Goal: Task Accomplishment & Management: Manage account settings

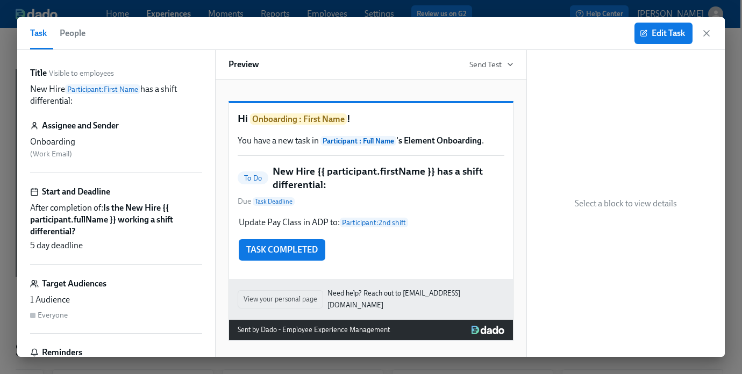
scroll to position [60, 0]
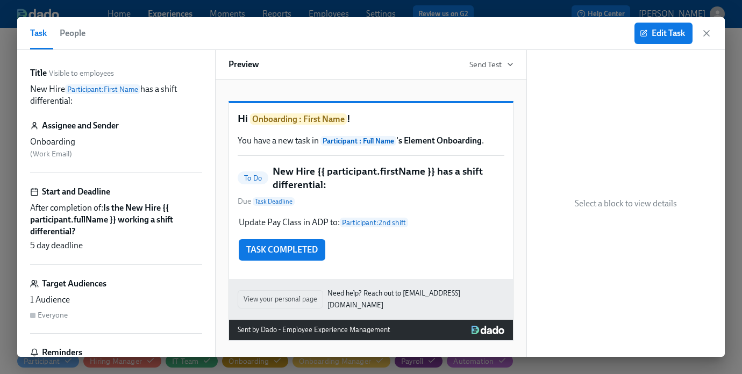
scroll to position [0, 1492]
click at [706, 32] on icon "button" at bounding box center [705, 33] width 5 height 5
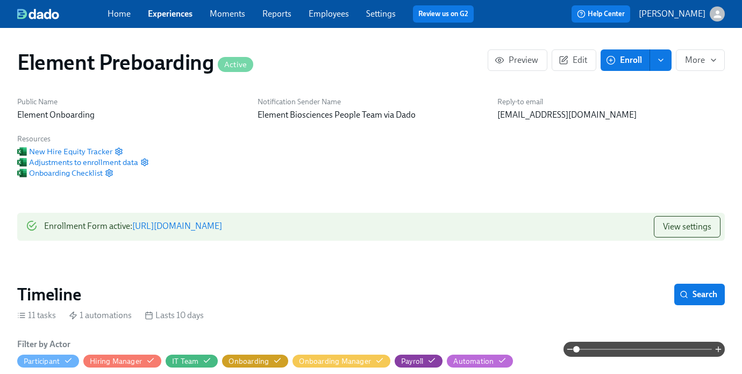
click at [680, 11] on p "[PERSON_NAME]" at bounding box center [671, 14] width 67 height 12
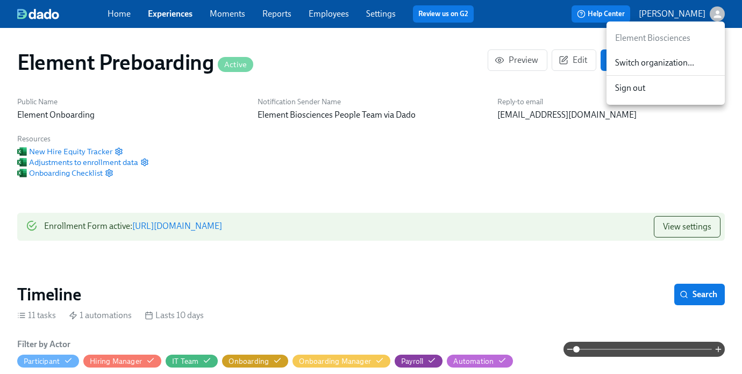
click at [649, 59] on span "Switch organization..." at bounding box center [665, 63] width 101 height 12
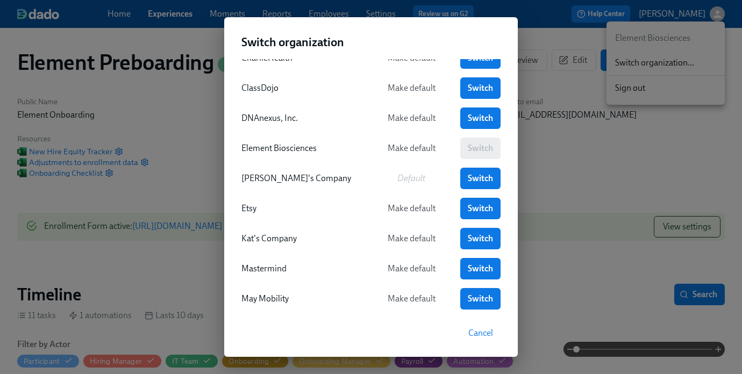
scroll to position [52, 0]
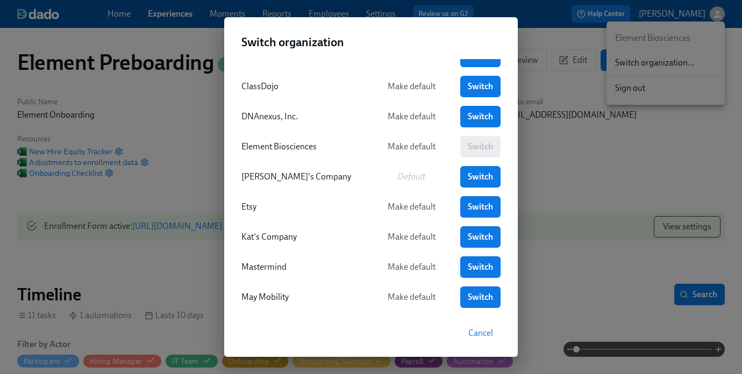
click at [480, 271] on span "Switch" at bounding box center [479, 267] width 25 height 11
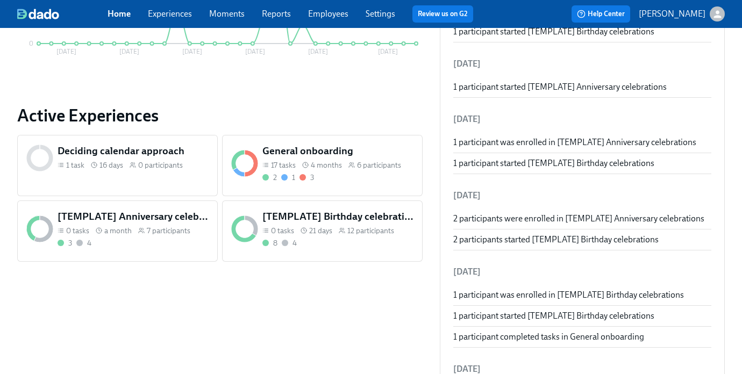
scroll to position [337, 0]
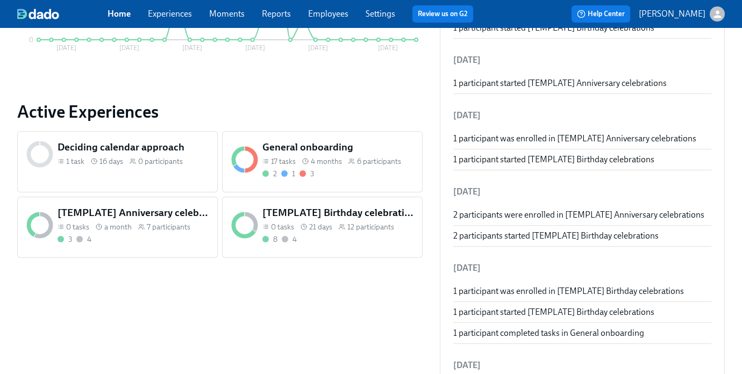
click at [287, 217] on h5 "[TEMPLATE] Birthday celebrations" at bounding box center [337, 213] width 151 height 14
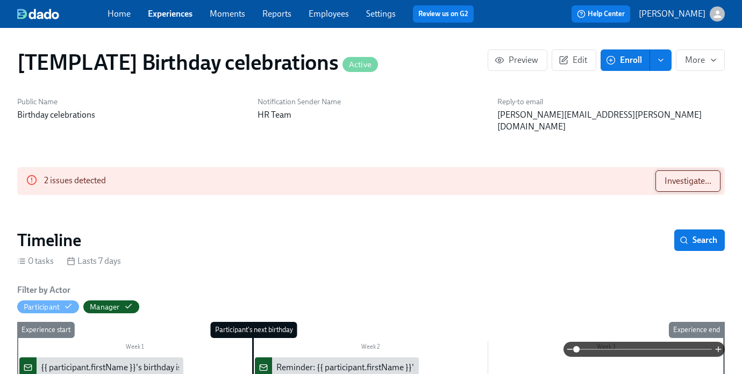
scroll to position [0, 1694]
click at [668, 176] on span "Investigate..." at bounding box center [687, 181] width 47 height 11
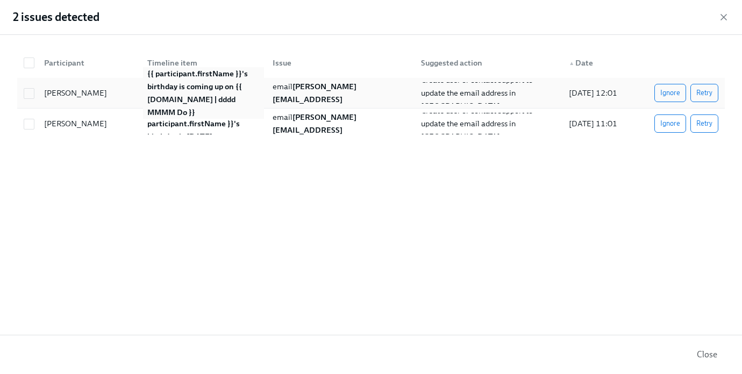
click at [170, 101] on strong "{{ participant.firstName }}'s birthday is coming up on {{ participant.calculate…" at bounding box center [198, 93] width 102 height 48
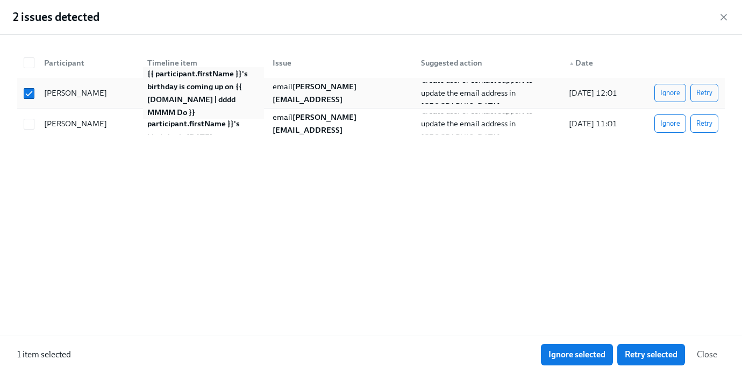
click at [170, 101] on strong "{{ participant.firstName }}'s birthday is coming up on {{ participant.calculate…" at bounding box center [198, 93] width 102 height 48
checkbox input "false"
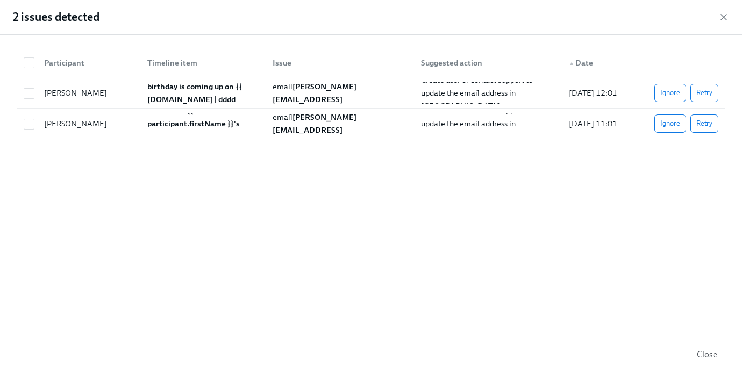
click at [730, 15] on div "2 issues detected" at bounding box center [371, 17] width 742 height 35
click at [722, 15] on icon "button" at bounding box center [723, 17] width 11 height 11
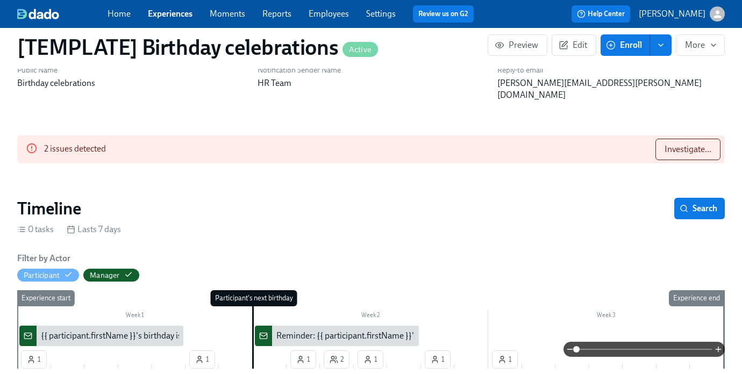
scroll to position [0, 0]
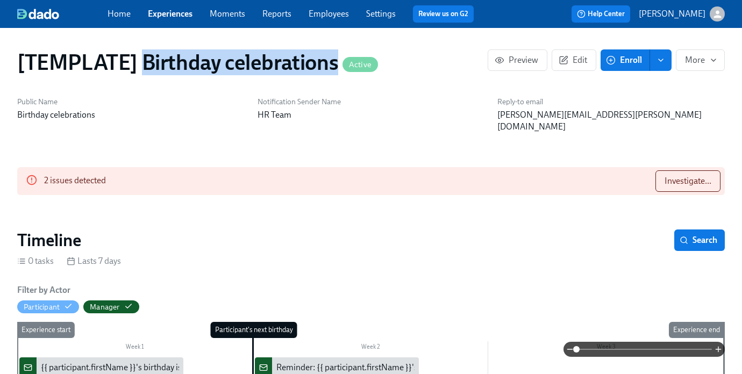
drag, startPoint x: 144, startPoint y: 60, endPoint x: 340, endPoint y: 60, distance: 195.6
click at [340, 60] on h1 "[TEMPLATE] Birthday celebrations Active" at bounding box center [197, 62] width 361 height 26
copy h1 "Birthday celebrations"
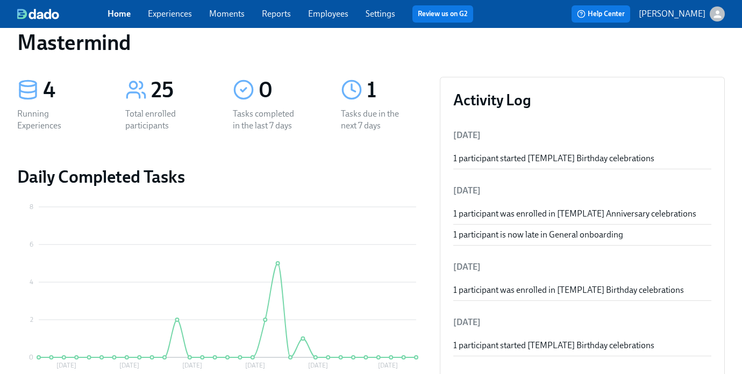
scroll to position [337, 0]
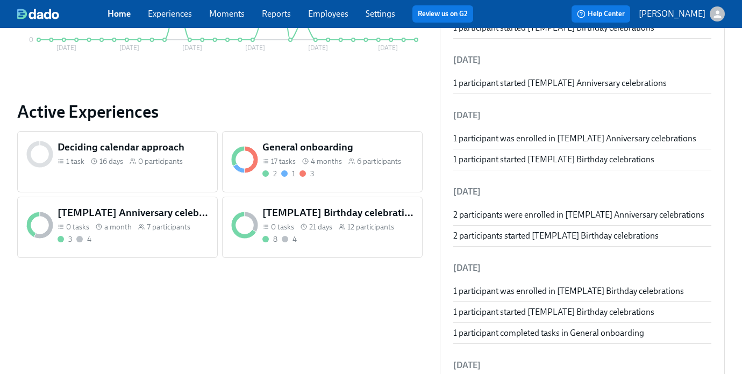
click at [124, 235] on div "3 4" at bounding box center [132, 239] width 151 height 10
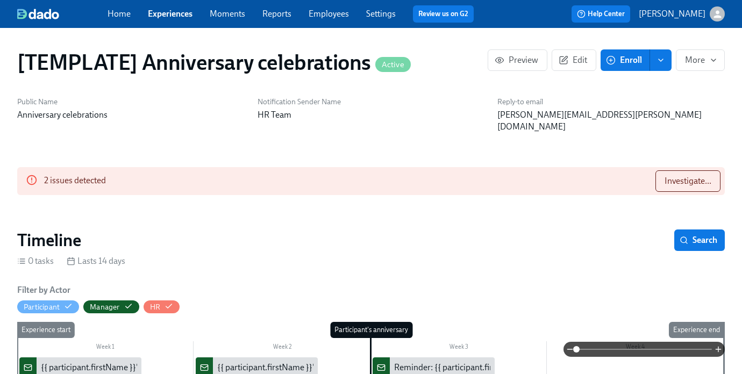
scroll to position [0, 505]
click at [701, 170] on button "Investigate..." at bounding box center [687, 180] width 65 height 21
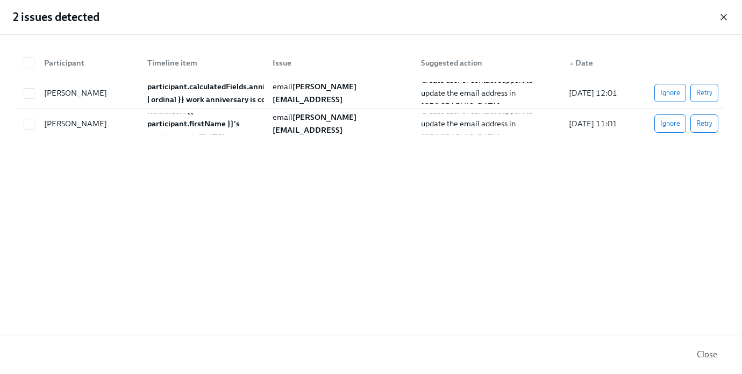
click at [721, 16] on icon "button" at bounding box center [723, 17] width 11 height 11
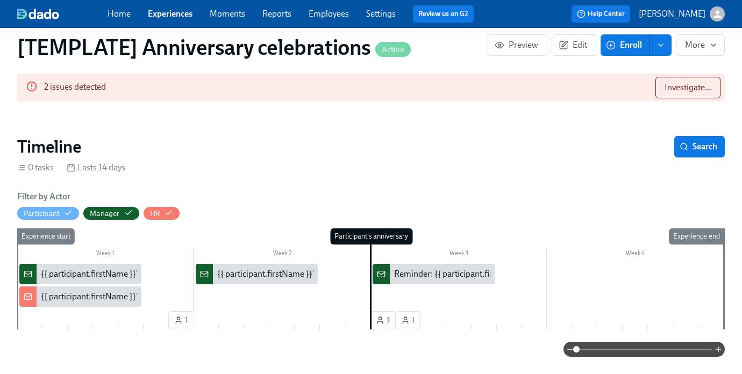
scroll to position [0, 0]
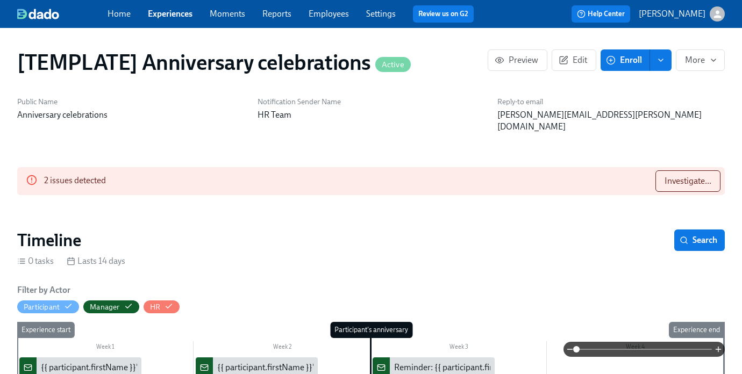
click at [159, 10] on link "Experiences" at bounding box center [170, 14] width 45 height 10
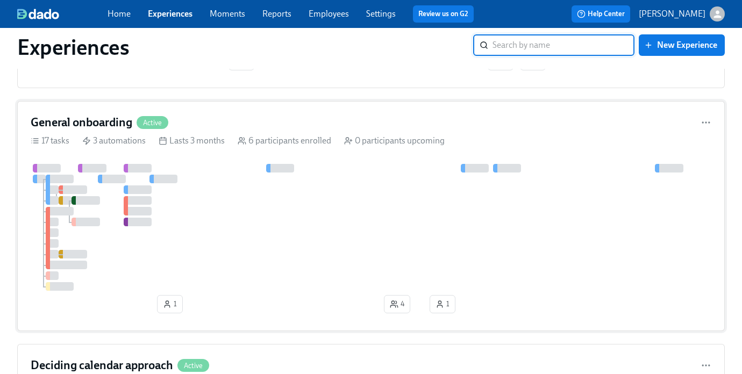
scroll to position [270, 0]
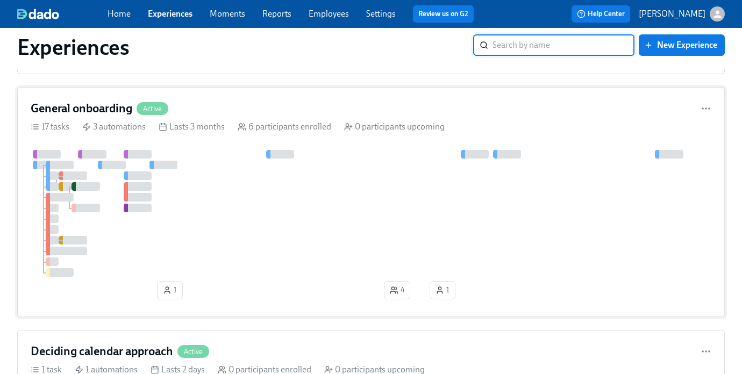
click at [204, 215] on div at bounding box center [371, 213] width 680 height 127
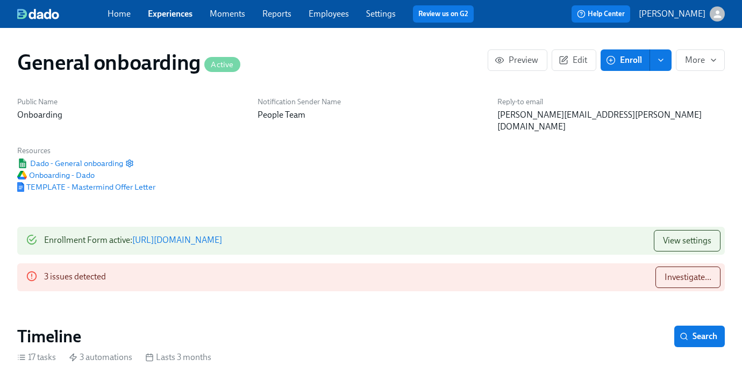
scroll to position [0, 2712]
click at [681, 272] on span "Investigate..." at bounding box center [687, 277] width 47 height 11
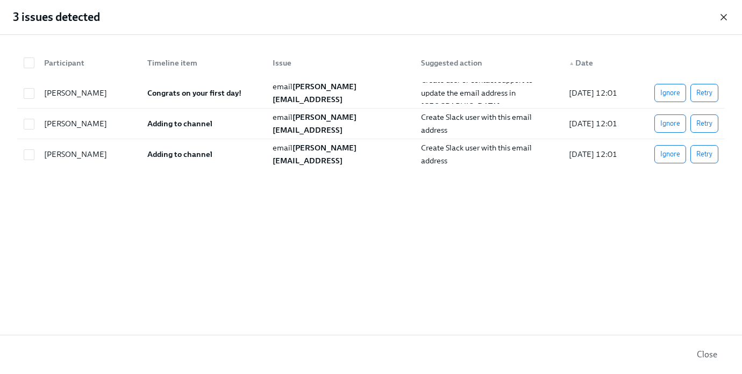
click at [725, 17] on icon "button" at bounding box center [723, 17] width 11 height 11
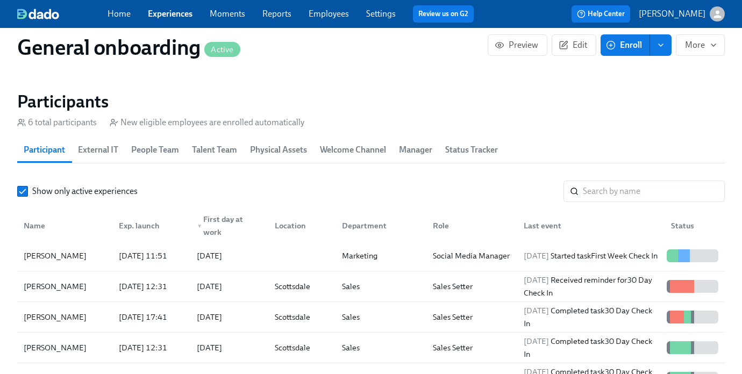
scroll to position [1059, 0]
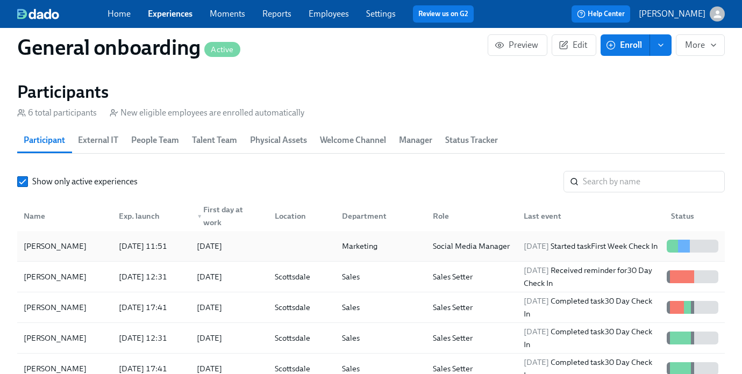
click at [95, 244] on div "Samantha Chokor" at bounding box center [64, 245] width 91 height 21
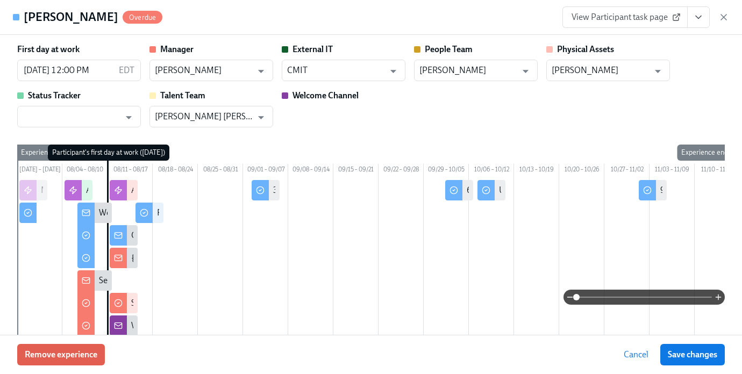
click at [593, 18] on span "View Participant task page" at bounding box center [624, 17] width 107 height 11
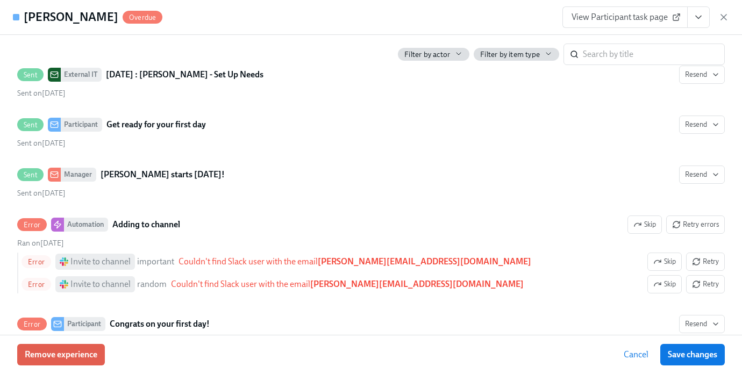
scroll to position [1885, 0]
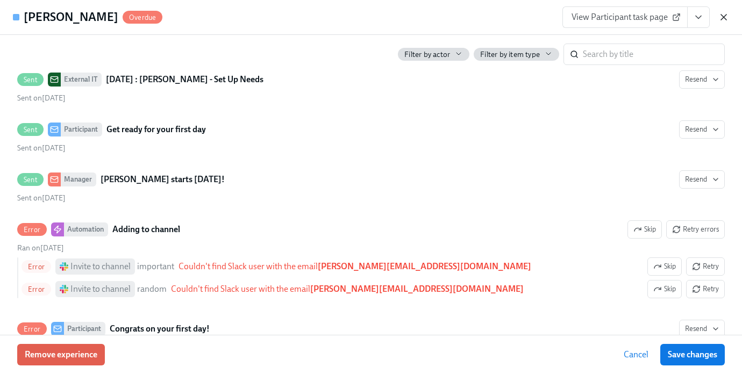
click at [722, 20] on icon "button" at bounding box center [723, 17] width 11 height 11
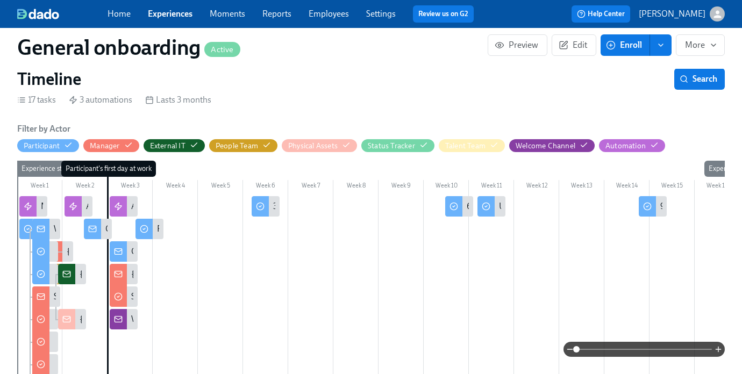
scroll to position [258, 0]
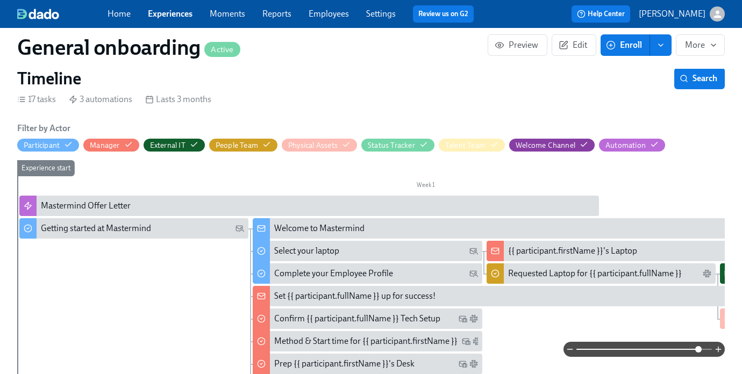
drag, startPoint x: 578, startPoint y: 352, endPoint x: 696, endPoint y: 352, distance: 118.2
click at [696, 352] on span at bounding box center [698, 349] width 6 height 6
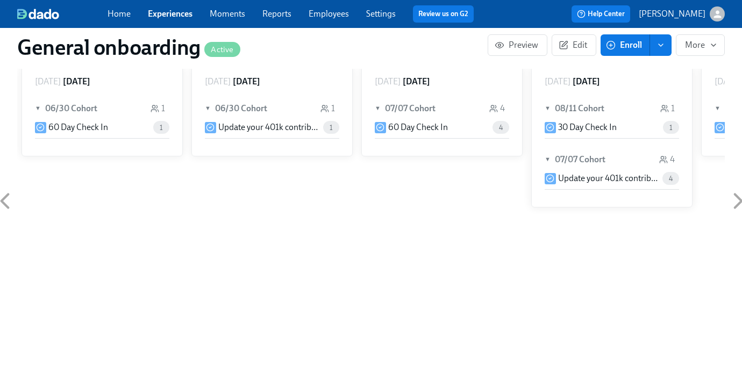
scroll to position [0, 0]
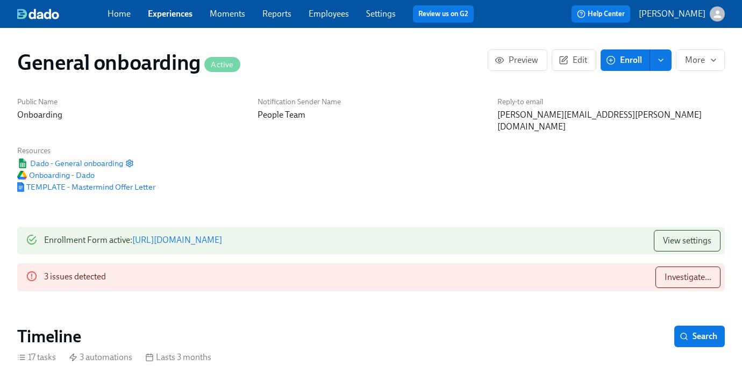
click at [166, 18] on link "Experiences" at bounding box center [170, 14] width 45 height 10
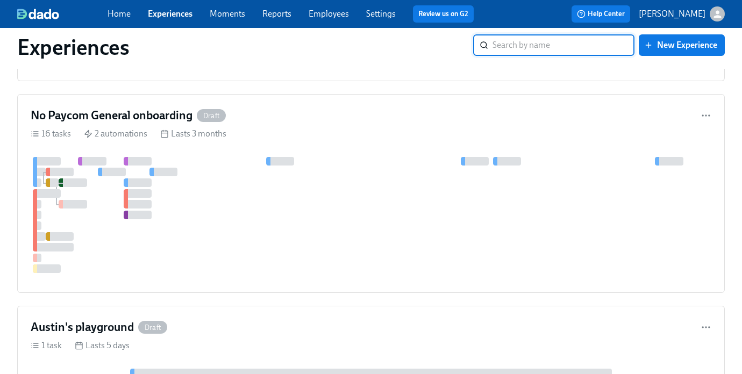
scroll to position [619, 0]
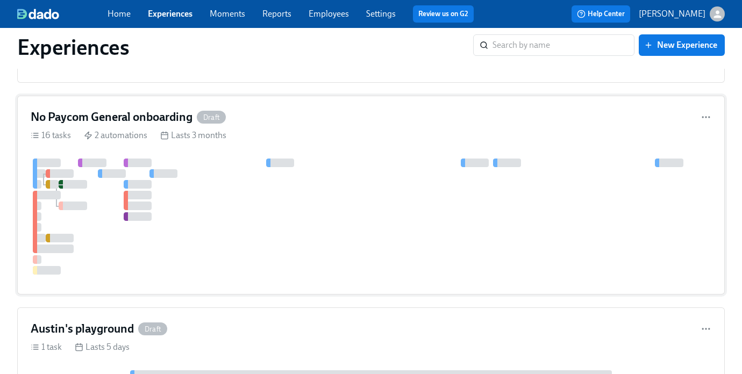
click at [226, 218] on div at bounding box center [371, 217] width 680 height 116
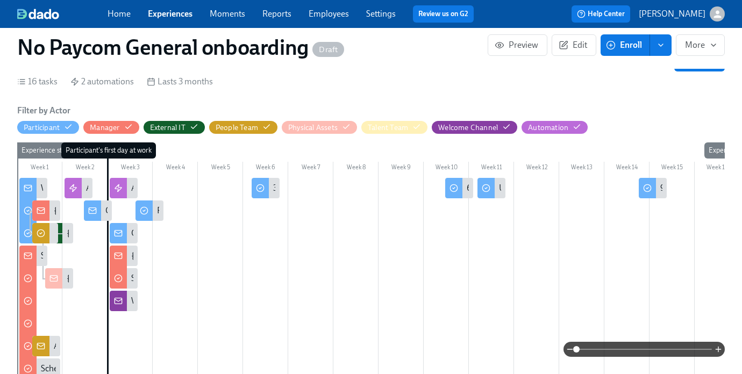
scroll to position [216, 0]
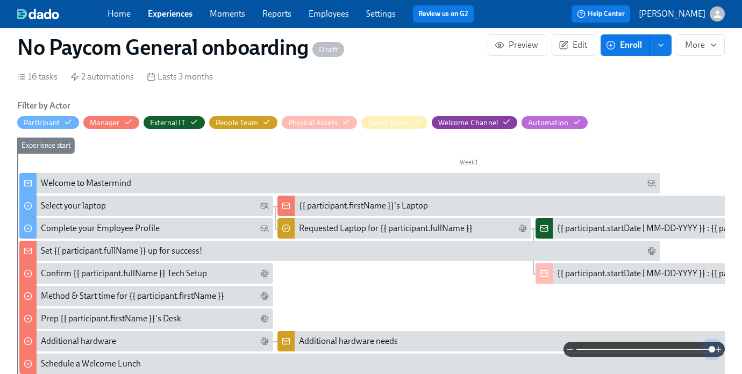
drag, startPoint x: 575, startPoint y: 351, endPoint x: 724, endPoint y: 351, distance: 148.8
click at [724, 351] on div at bounding box center [370, 349] width 707 height 15
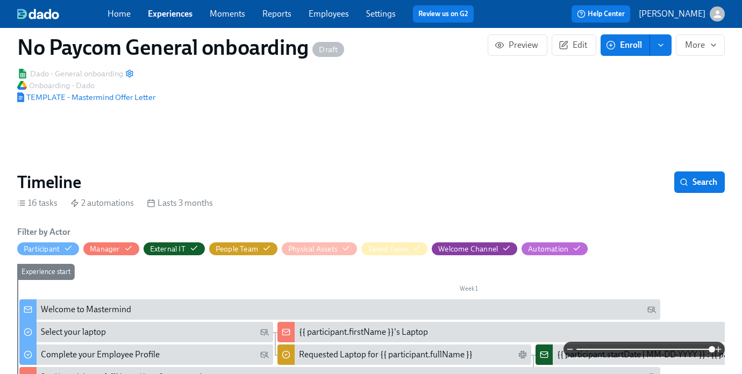
scroll to position [0, 0]
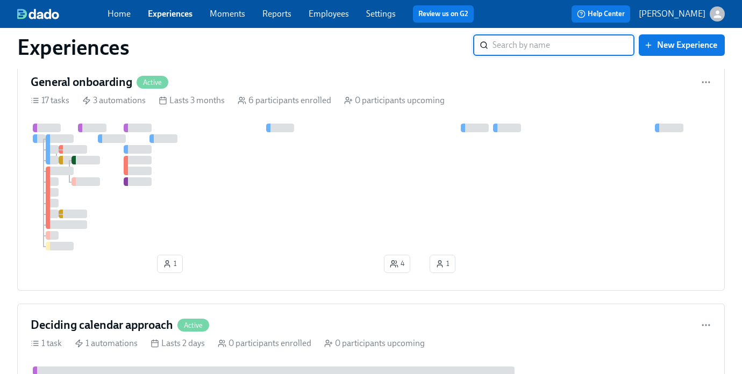
scroll to position [291, 0]
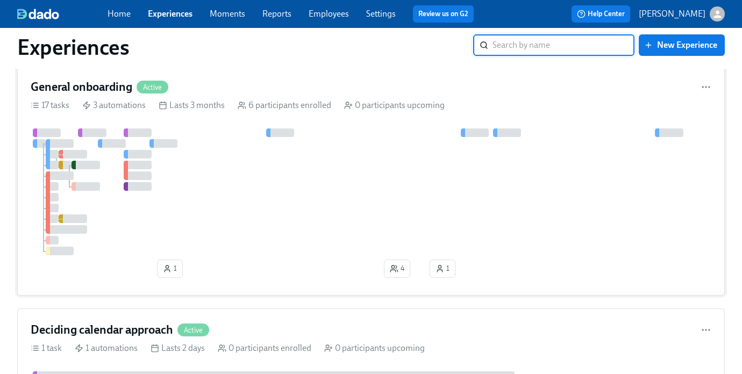
click at [195, 188] on div at bounding box center [371, 191] width 680 height 127
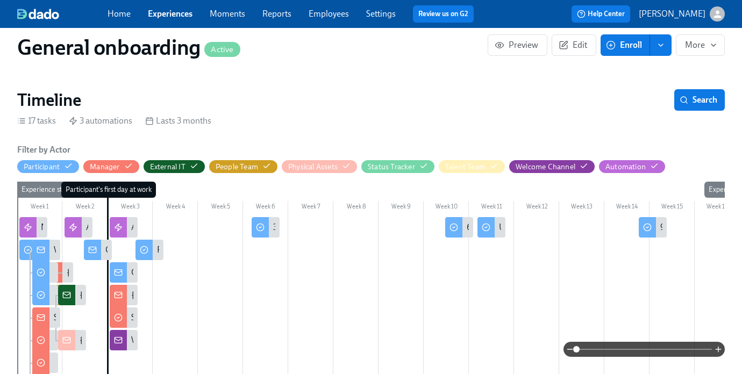
scroll to position [237, 0]
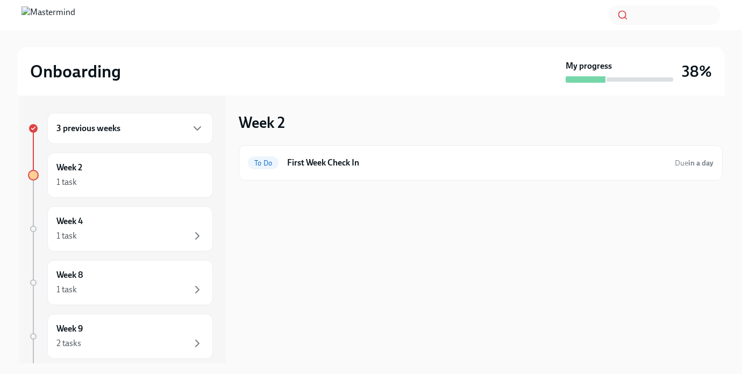
click at [138, 134] on div "3 previous weeks" at bounding box center [129, 128] width 147 height 13
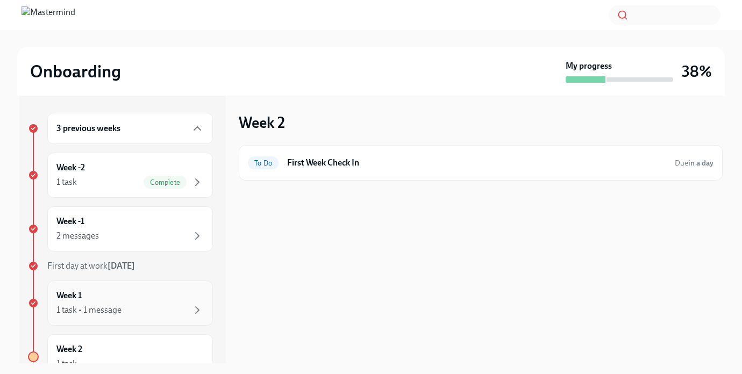
click at [98, 297] on div "Week 1 1 task • 1 message" at bounding box center [129, 303] width 147 height 27
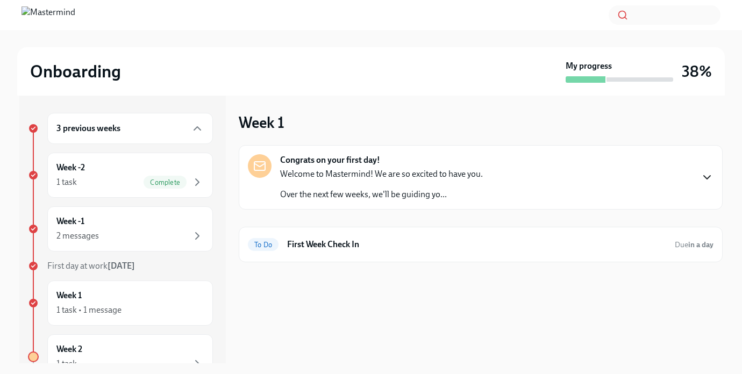
click at [708, 172] on icon "button" at bounding box center [706, 177] width 13 height 13
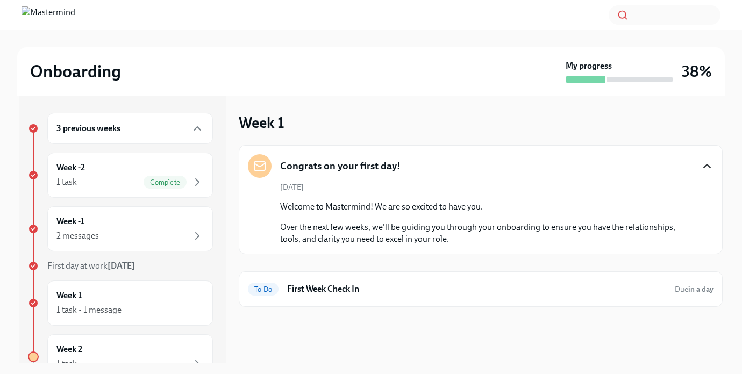
click at [334, 207] on p "Welcome to Mastermind! We are so excited to have you." at bounding box center [488, 207] width 416 height 12
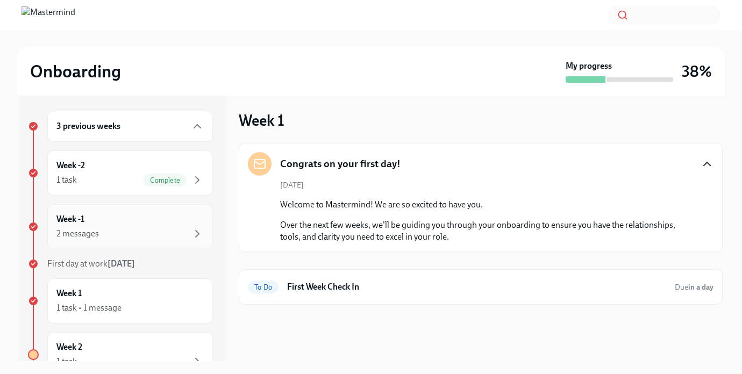
click at [89, 230] on div "2 messages" at bounding box center [77, 234] width 42 height 12
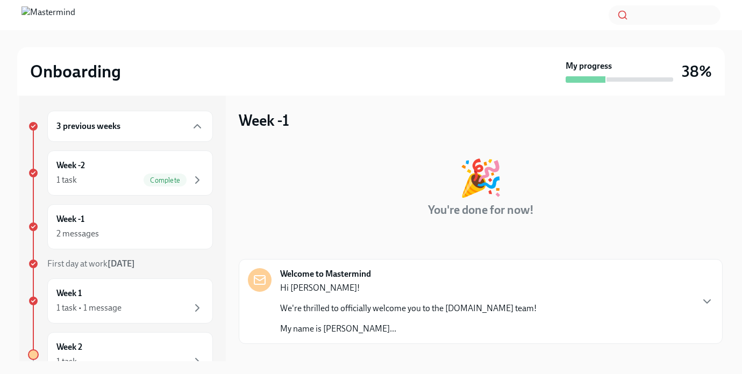
scroll to position [64, 0]
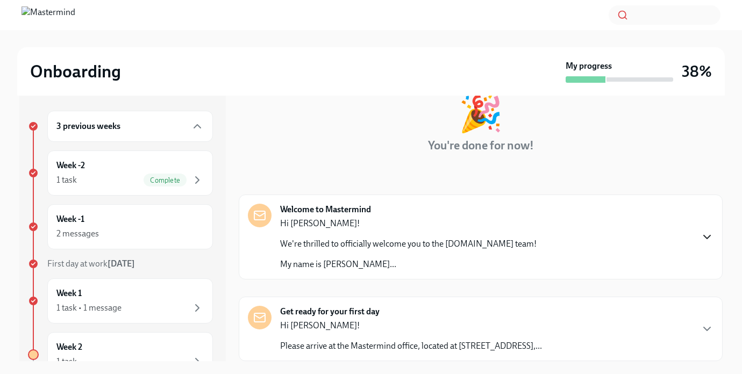
click at [704, 242] on icon "button" at bounding box center [706, 237] width 13 height 13
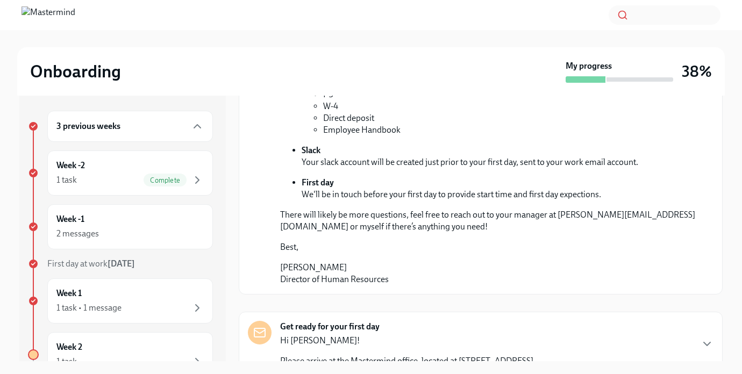
scroll to position [546, 0]
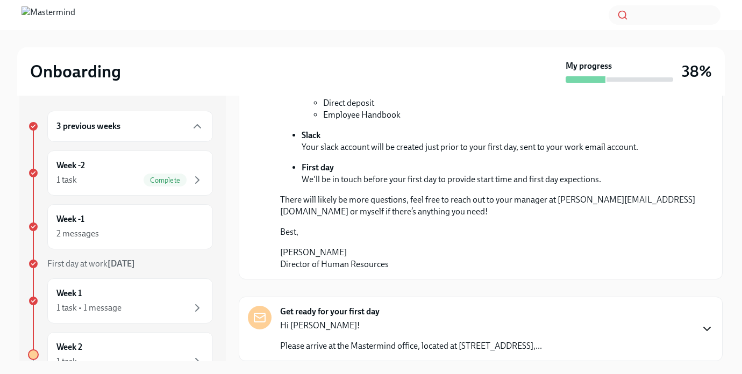
click at [704, 329] on icon "button" at bounding box center [706, 328] width 13 height 13
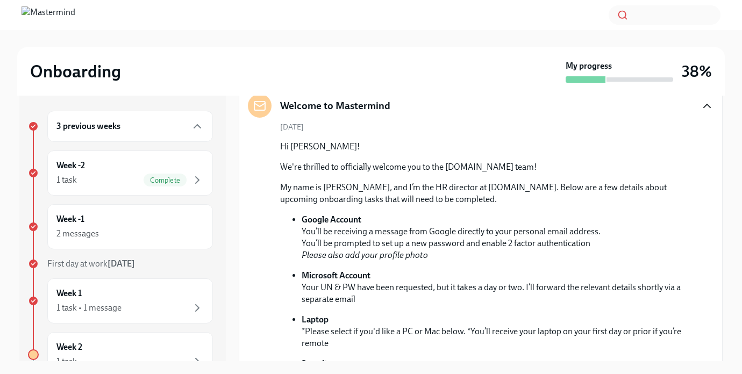
scroll to position [177, 0]
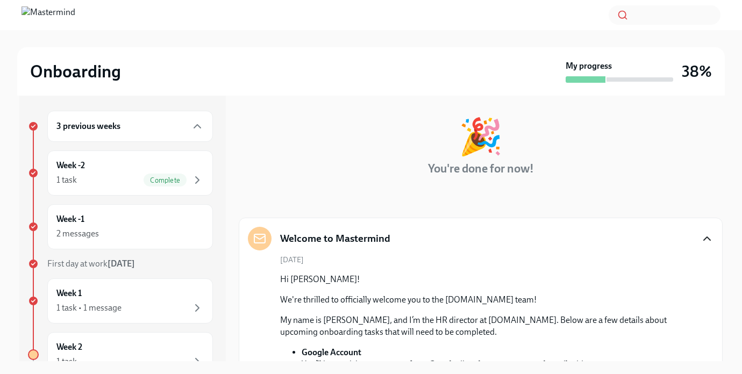
scroll to position [0, 0]
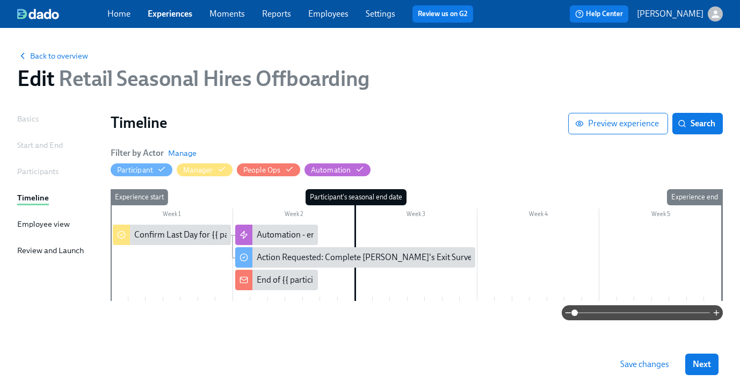
scroll to position [5, 0]
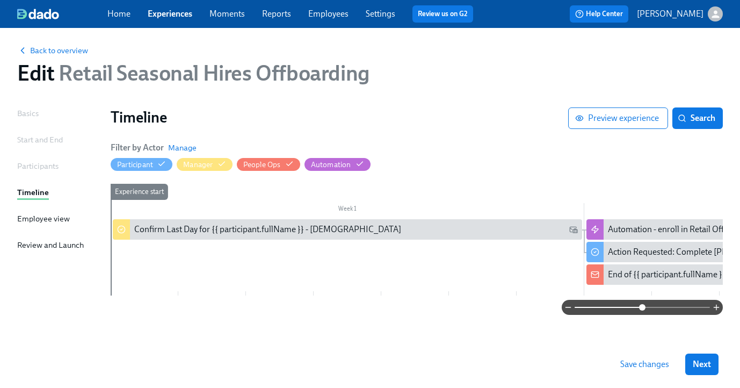
drag, startPoint x: 575, startPoint y: 306, endPoint x: 642, endPoint y: 305, distance: 66.6
click at [642, 305] on span at bounding box center [642, 307] width 6 height 6
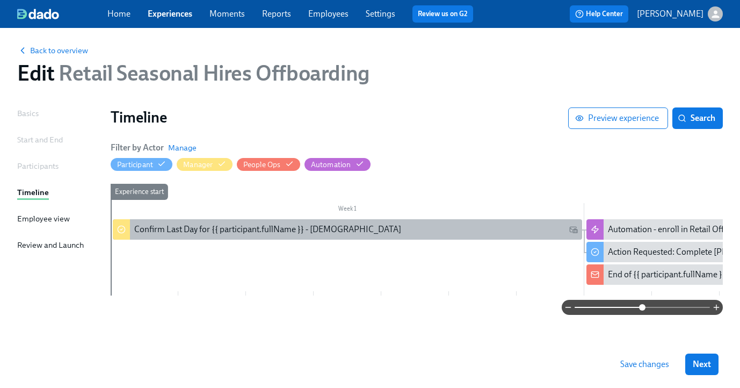
click at [214, 236] on div "Confirm Last Day for {{ participant.fullName }} - [DEMOGRAPHIC_DATA]" at bounding box center [348, 229] width 470 height 20
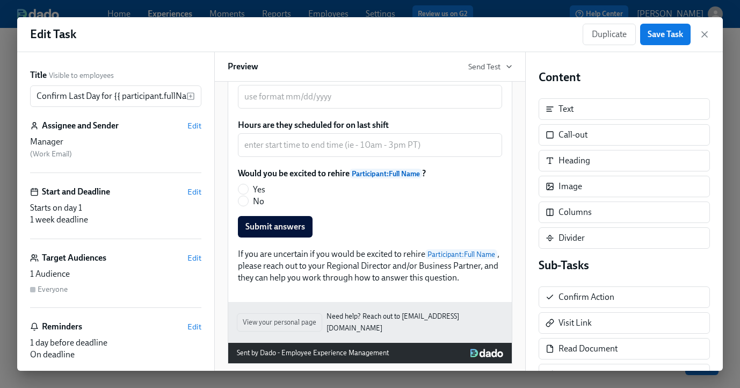
scroll to position [309, 0]
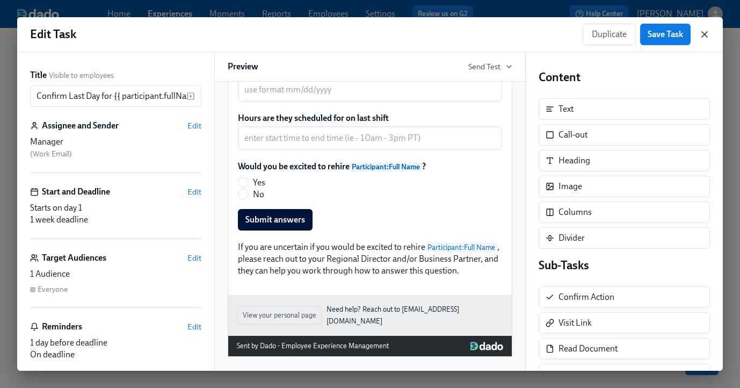
click at [706, 32] on icon "button" at bounding box center [705, 34] width 11 height 11
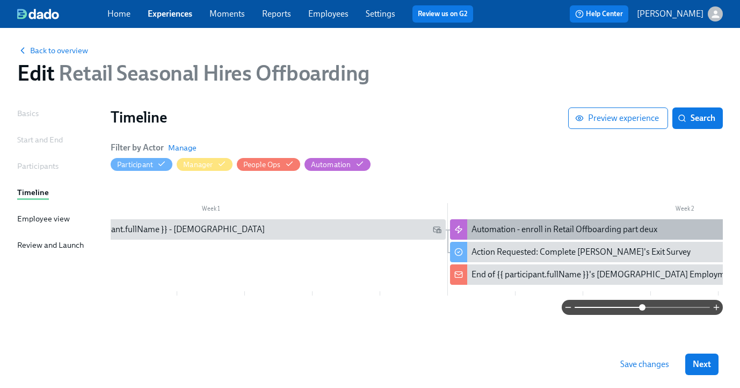
scroll to position [0, 277]
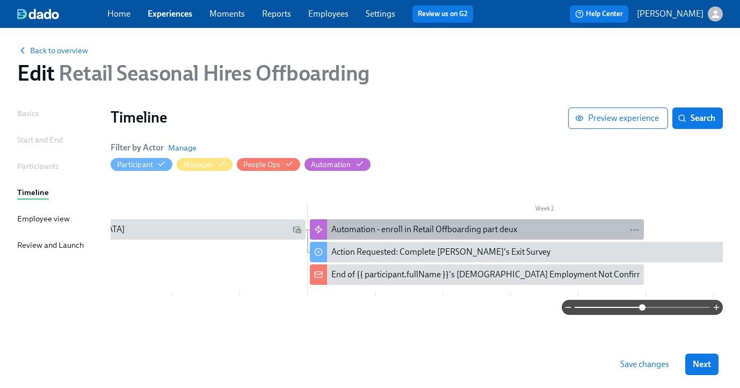
click at [471, 226] on div "Automation - enroll in Retail Offboarding part deux" at bounding box center [425, 230] width 186 height 12
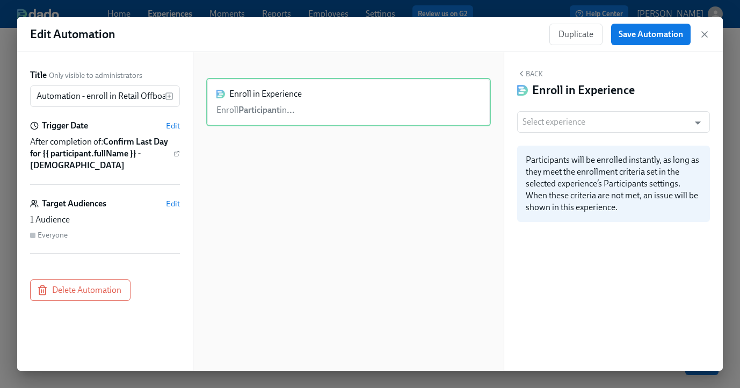
type input "Retail Offboarding part deux"
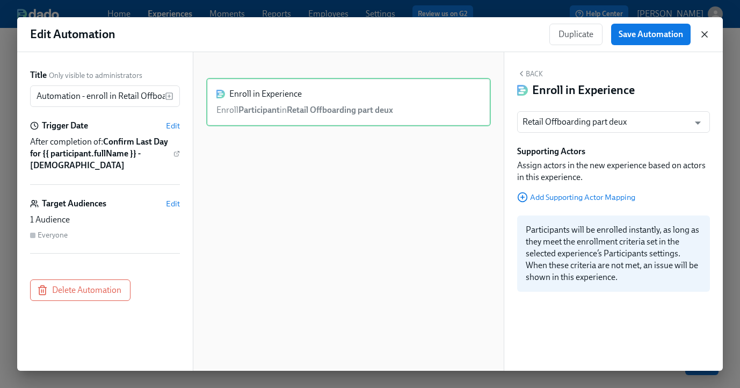
click at [704, 32] on icon "button" at bounding box center [705, 34] width 11 height 11
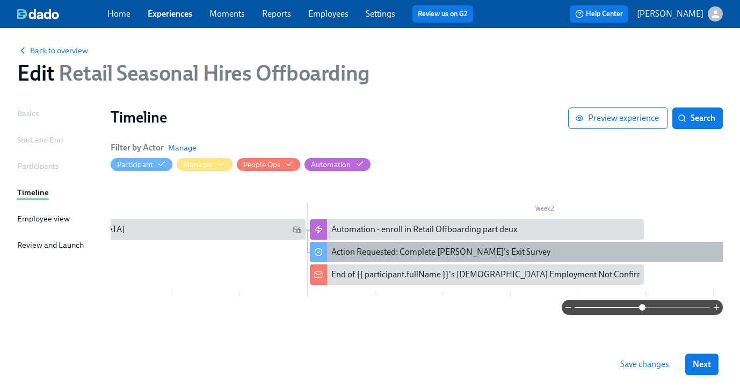
click at [424, 255] on div "Action Requested: Complete [PERSON_NAME]'s Exit Survey" at bounding box center [441, 252] width 219 height 12
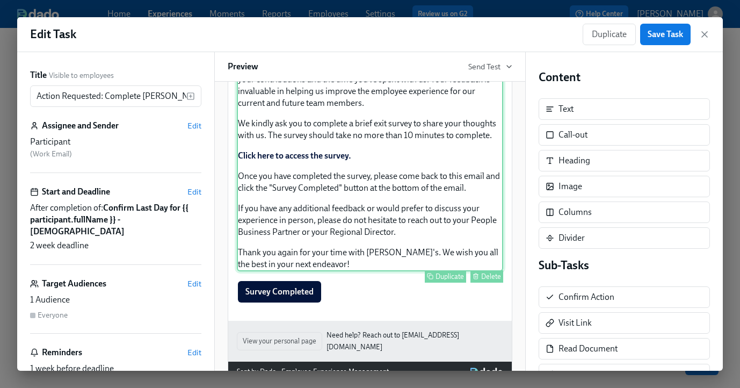
scroll to position [204, 0]
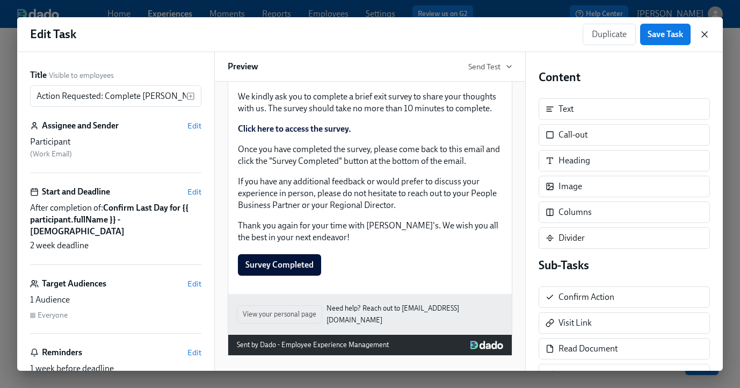
click at [705, 34] on icon "button" at bounding box center [704, 34] width 5 height 5
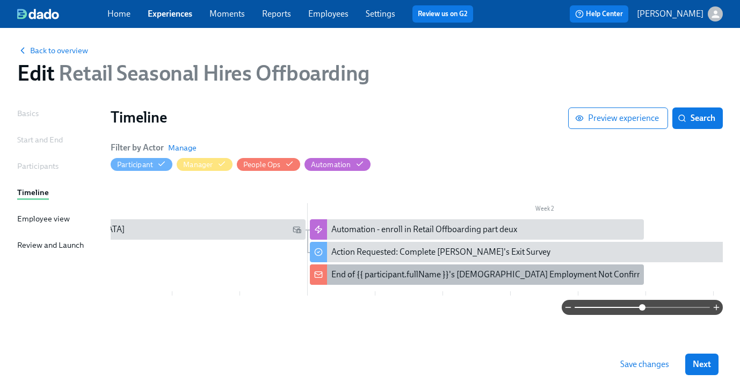
click at [368, 275] on div "End of {{ participant.fullName }}'s [DEMOGRAPHIC_DATA] Employment Not Confirmed" at bounding box center [493, 275] width 322 height 12
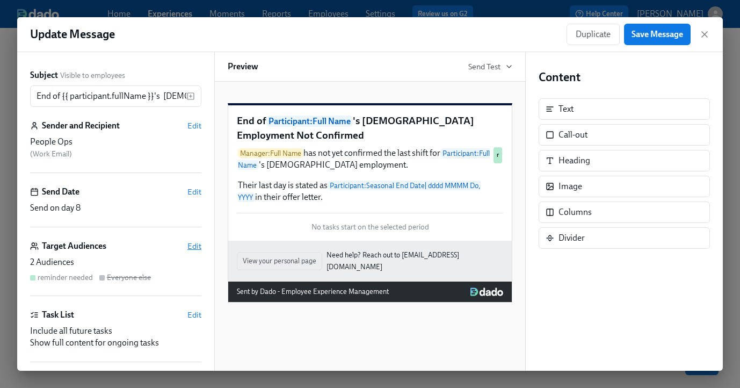
click at [197, 247] on span "Edit" at bounding box center [195, 246] width 14 height 11
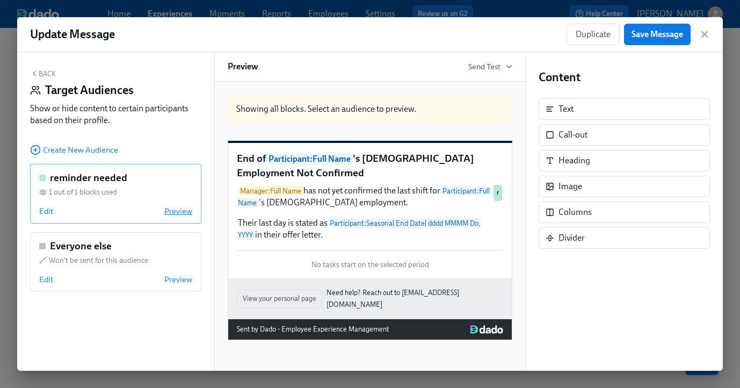
click at [173, 210] on span "Preview" at bounding box center [178, 211] width 28 height 11
click at [41, 210] on span "Edit" at bounding box center [46, 211] width 14 height 11
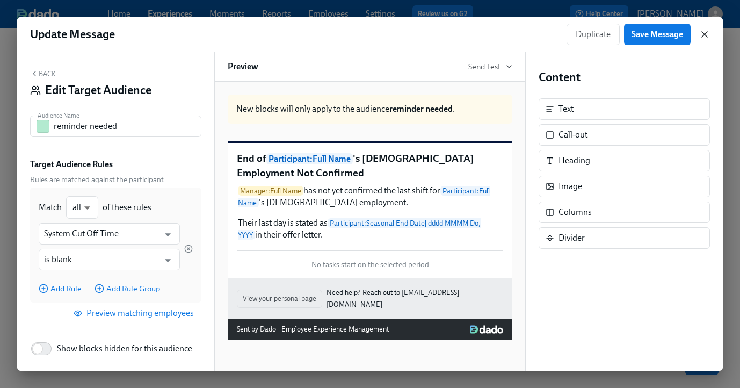
click at [705, 39] on icon "button" at bounding box center [705, 34] width 11 height 11
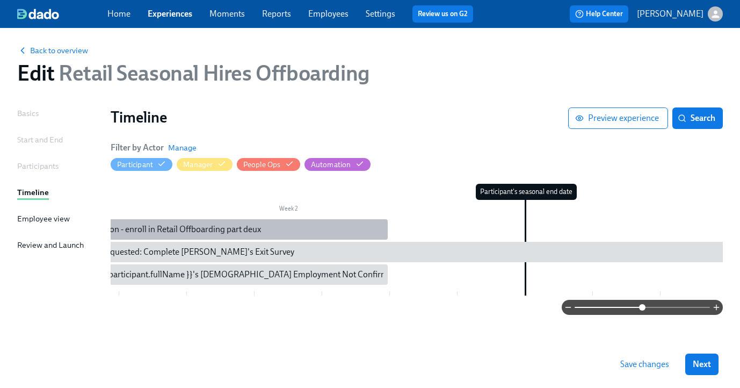
scroll to position [0, 532]
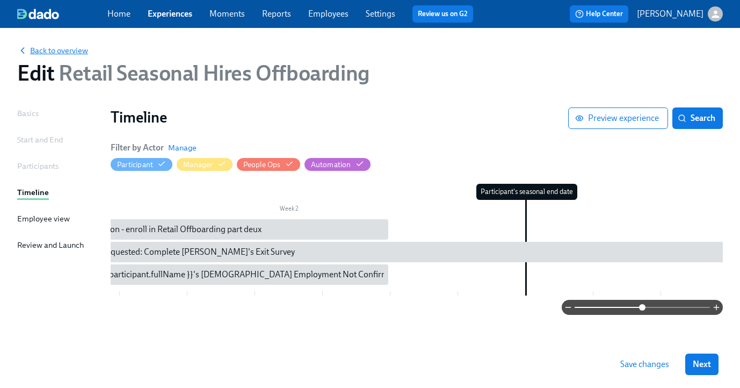
click at [48, 45] on span "Back to overview" at bounding box center [52, 50] width 71 height 11
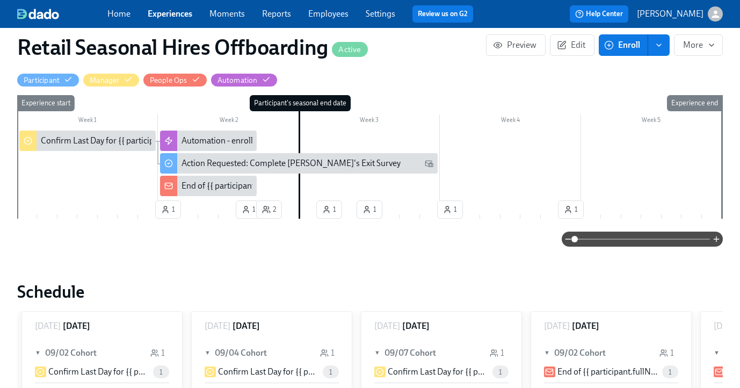
scroll to position [235, 0]
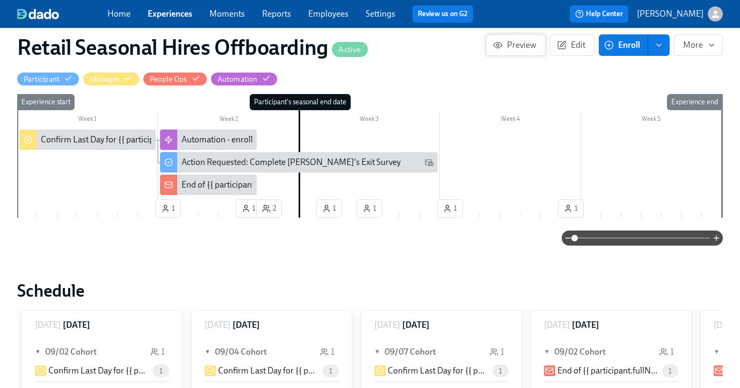
click at [502, 44] on icon "button" at bounding box center [498, 45] width 8 height 6
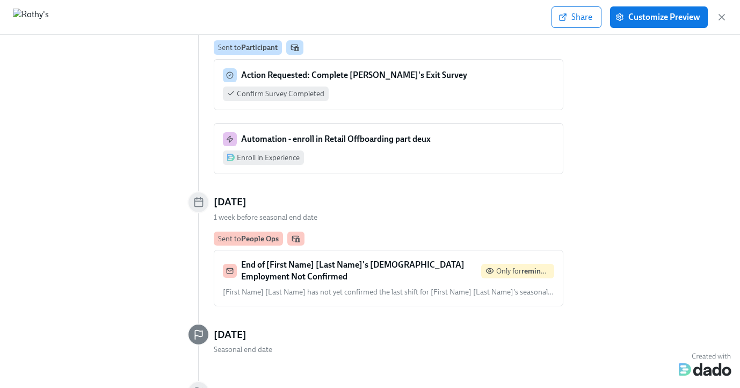
scroll to position [340, 0]
